Goal: Navigation & Orientation: Find specific page/section

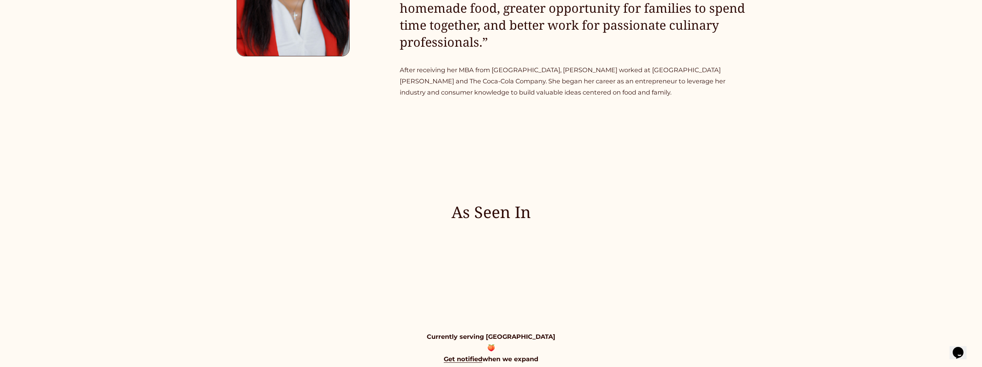
scroll to position [976, 0]
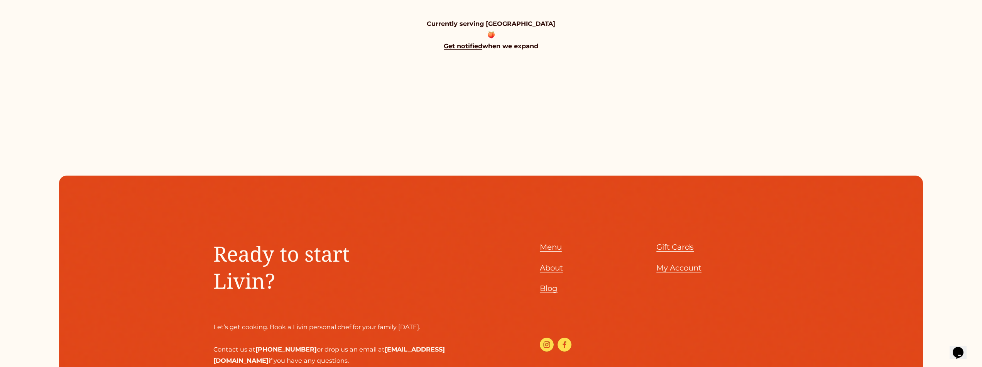
click at [560, 267] on span "About" at bounding box center [551, 267] width 23 height 9
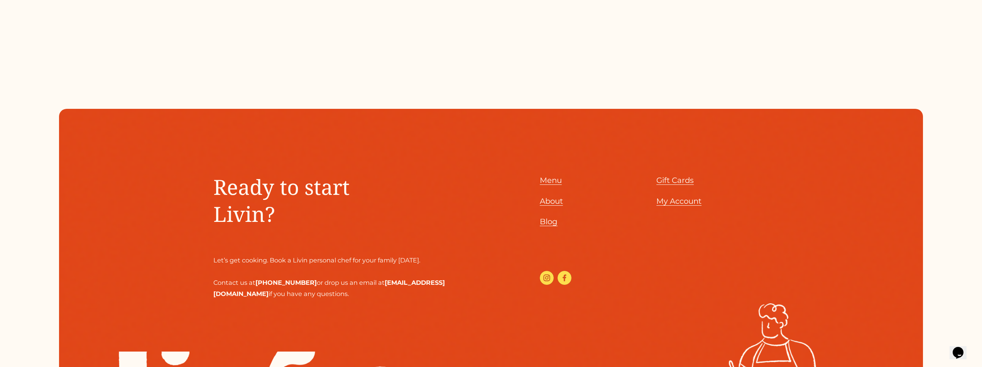
scroll to position [1041, 0]
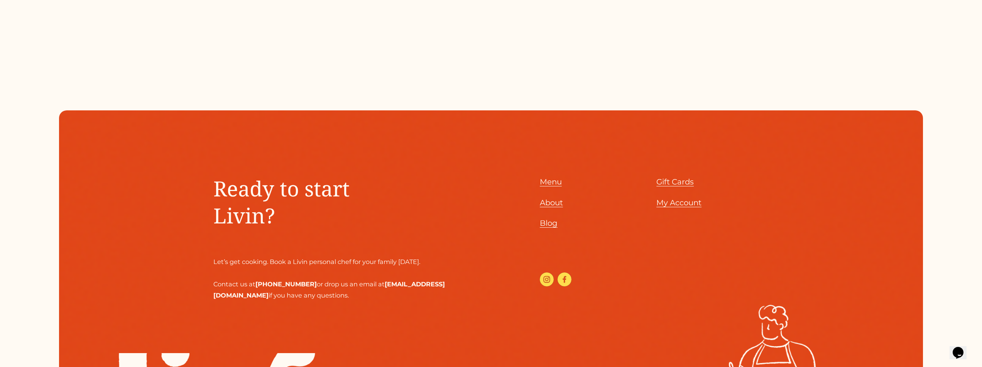
click at [551, 177] on span "Menu" at bounding box center [551, 181] width 22 height 9
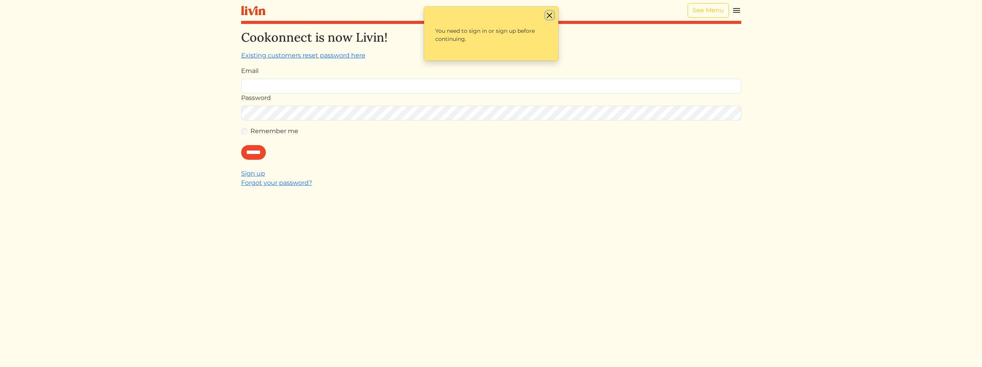
click at [551, 13] on button "Close" at bounding box center [550, 15] width 8 height 8
